Goal: Transaction & Acquisition: Purchase product/service

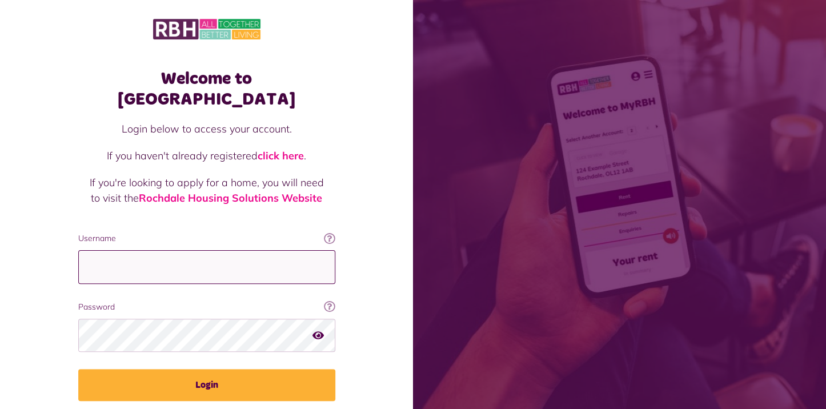
click at [103, 250] on input "Username" at bounding box center [206, 267] width 257 height 34
type input "**********"
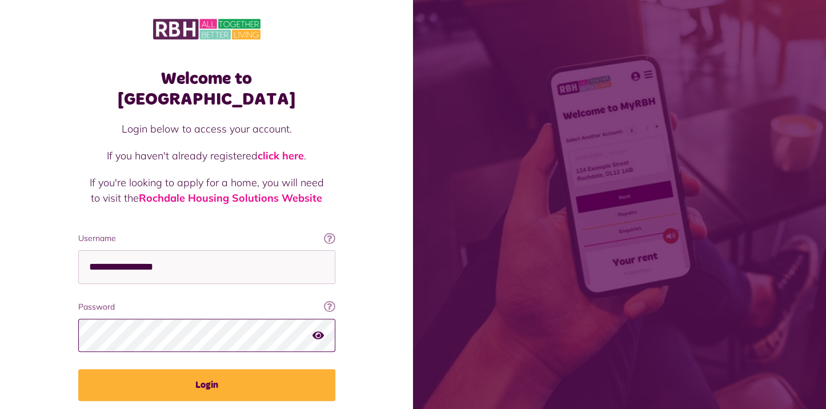
click at [78, 369] on button "Login" at bounding box center [206, 385] width 257 height 32
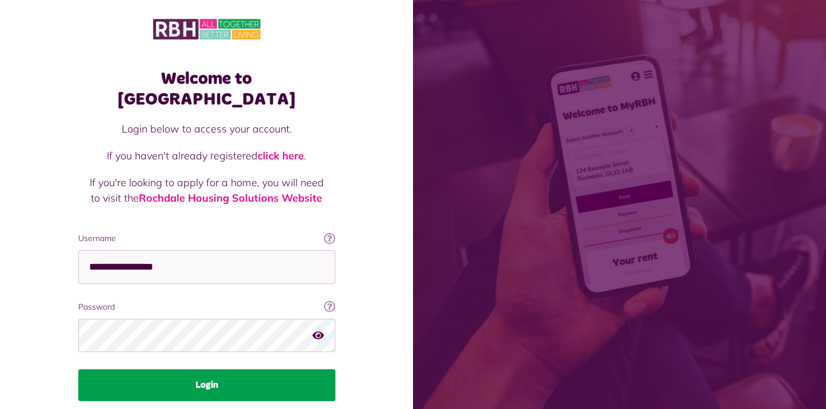
click at [192, 369] on button "Login" at bounding box center [206, 385] width 257 height 32
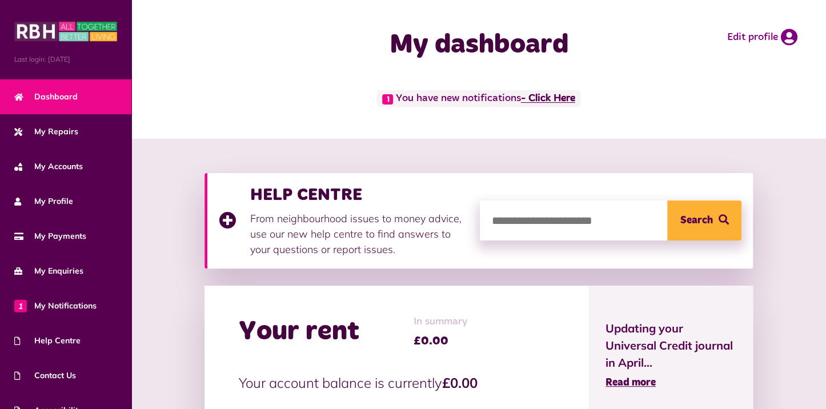
click at [538, 97] on link "- Click Here" at bounding box center [548, 99] width 54 height 10
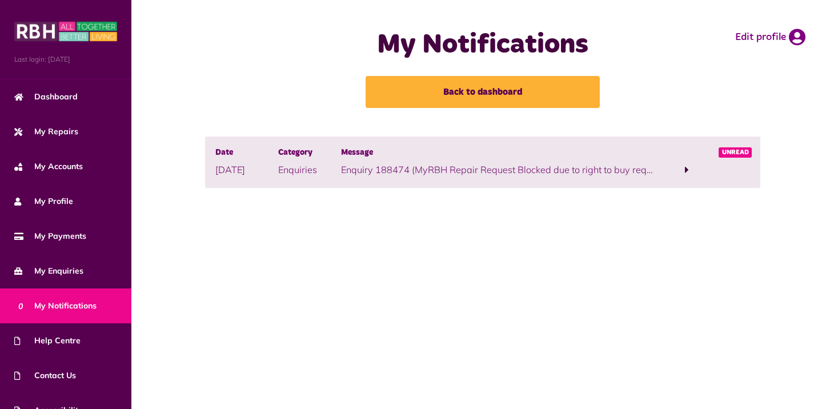
click at [685, 168] on span at bounding box center [687, 169] width 4 height 10
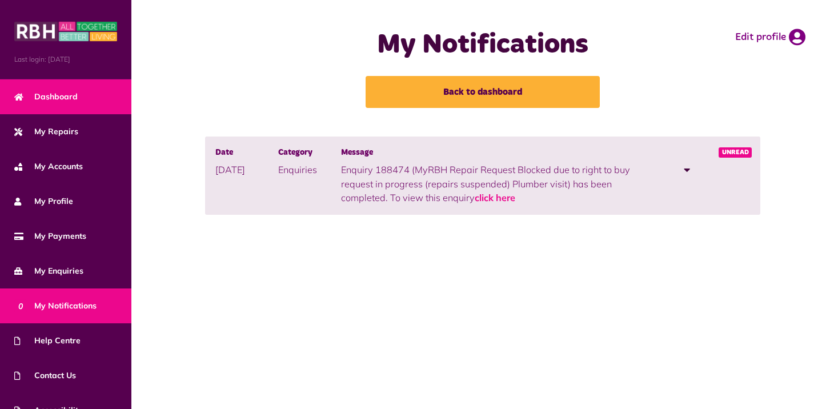
click at [67, 91] on span "Dashboard" at bounding box center [45, 97] width 63 height 12
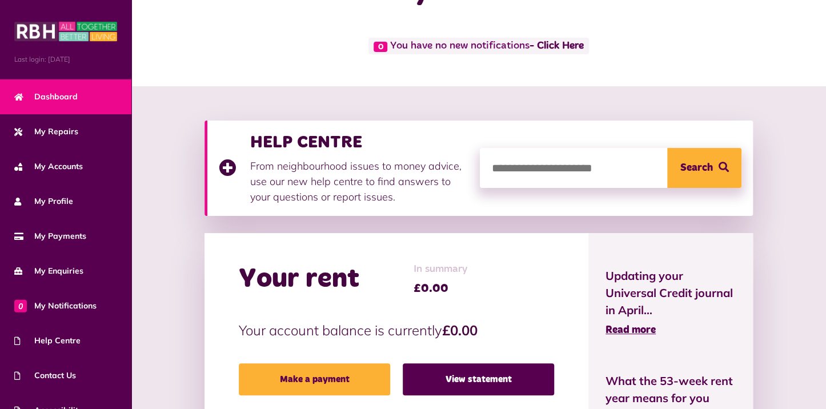
scroll to position [114, 0]
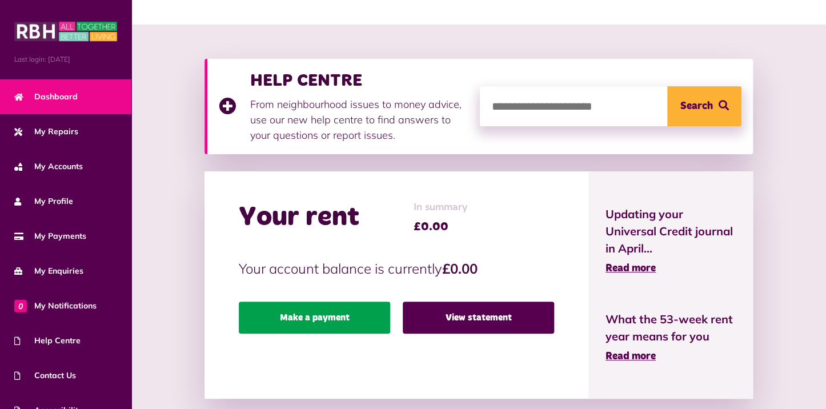
click at [341, 316] on link "Make a payment" at bounding box center [314, 317] width 151 height 32
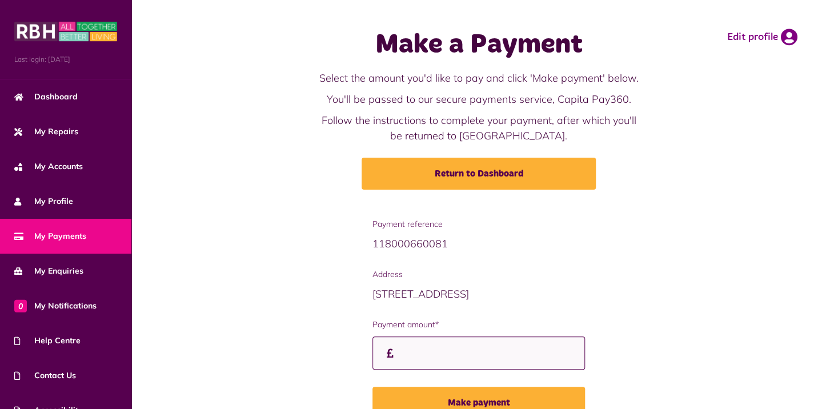
click at [435, 347] on input "Payment amount*" at bounding box center [478, 353] width 212 height 34
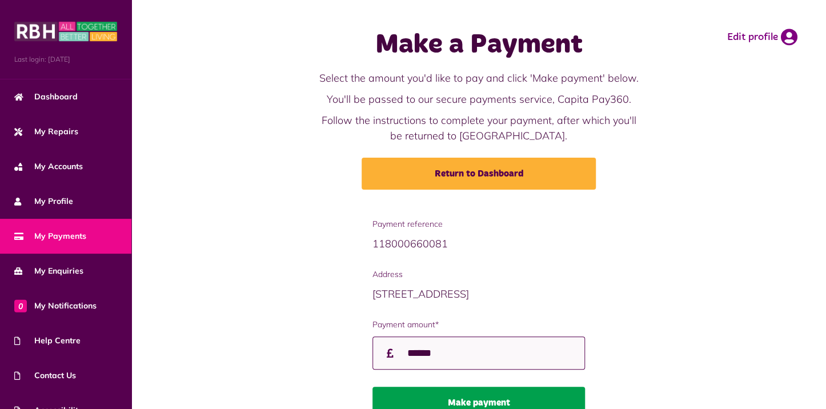
type input "******"
click at [473, 392] on button "Make payment" at bounding box center [478, 403] width 212 height 32
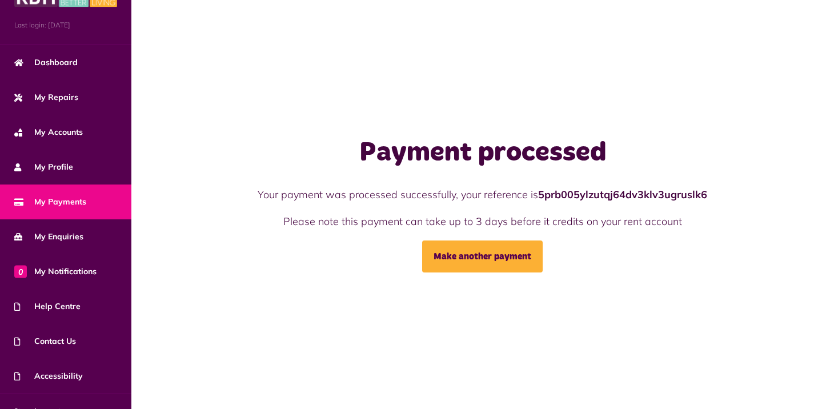
scroll to position [53, 0]
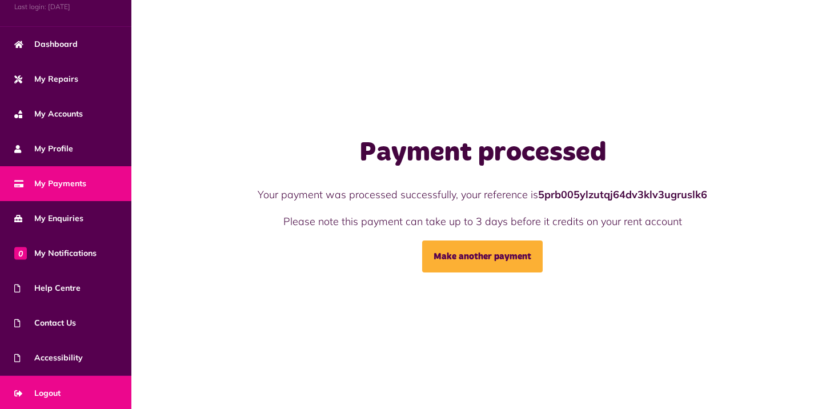
click at [54, 389] on span "Logout" at bounding box center [37, 393] width 46 height 12
